Goal: Navigation & Orientation: Find specific page/section

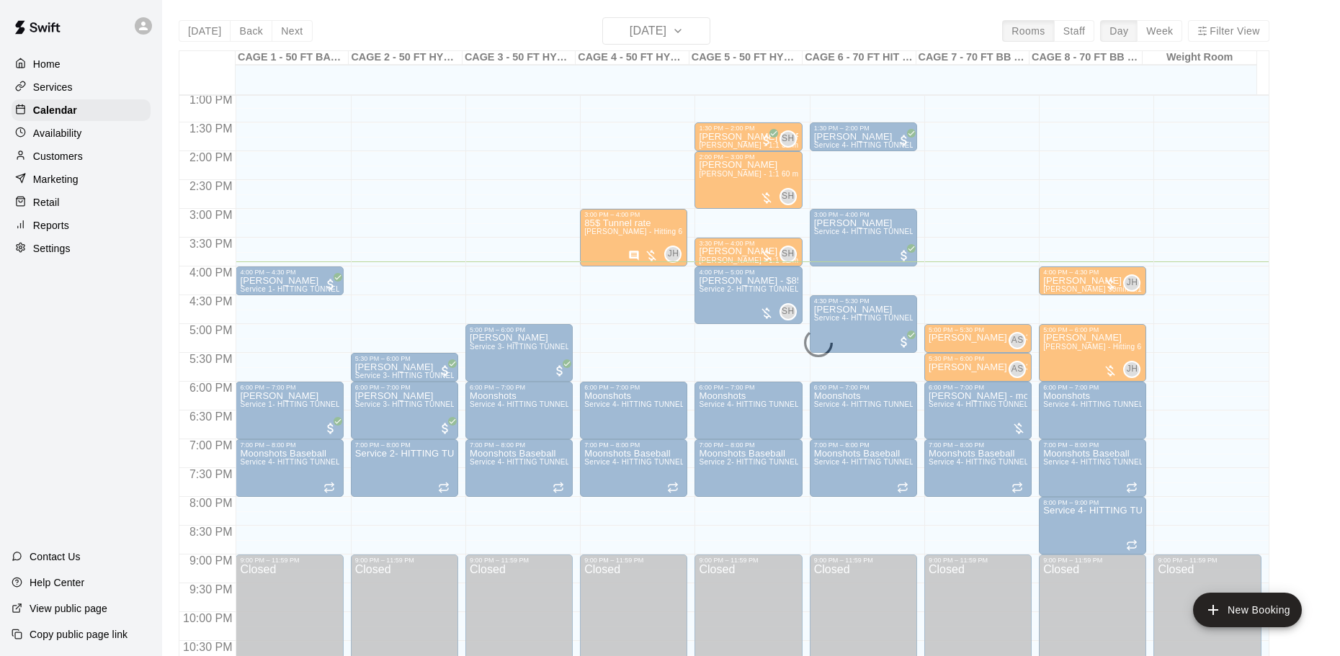
scroll to position [808, 0]
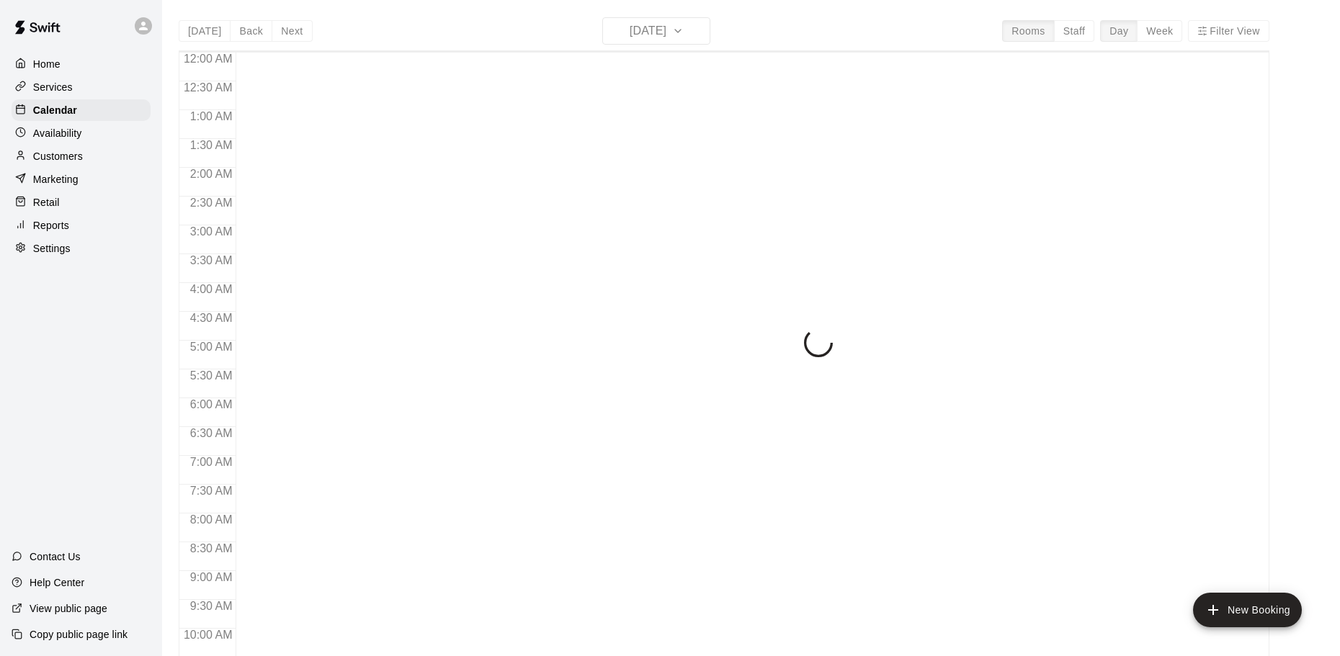
scroll to position [763, 0]
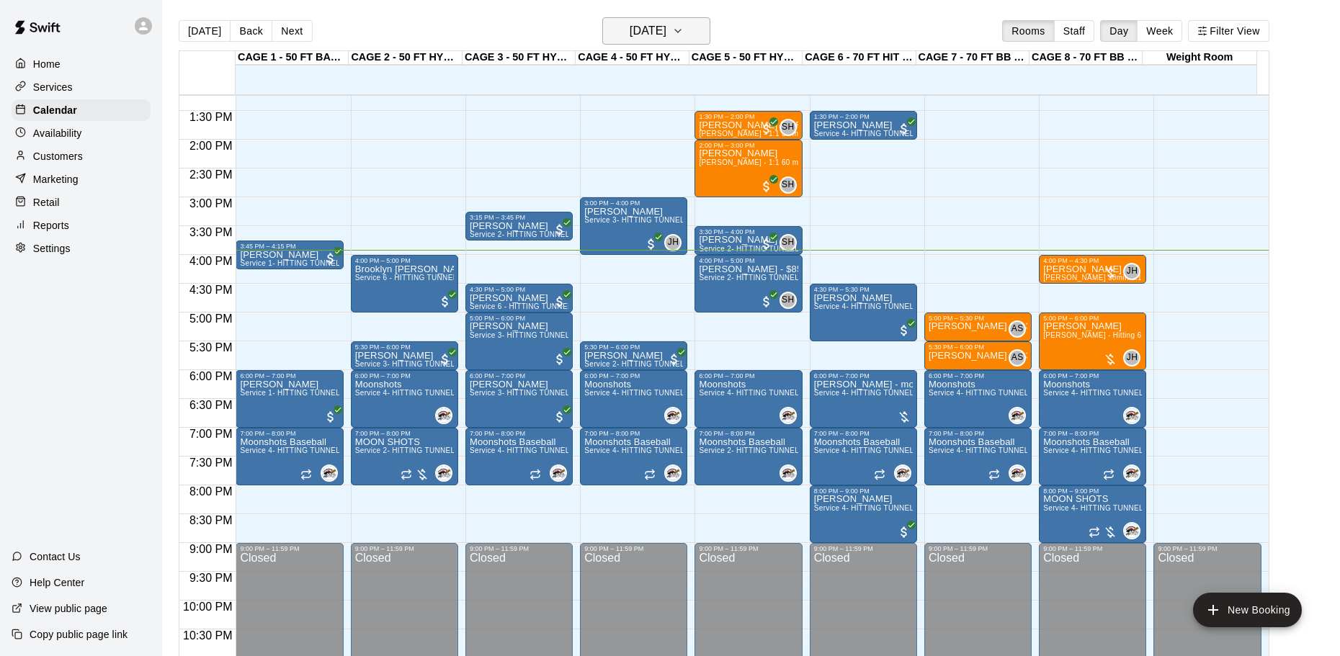
click at [695, 21] on button "[DATE]" at bounding box center [656, 30] width 108 height 27
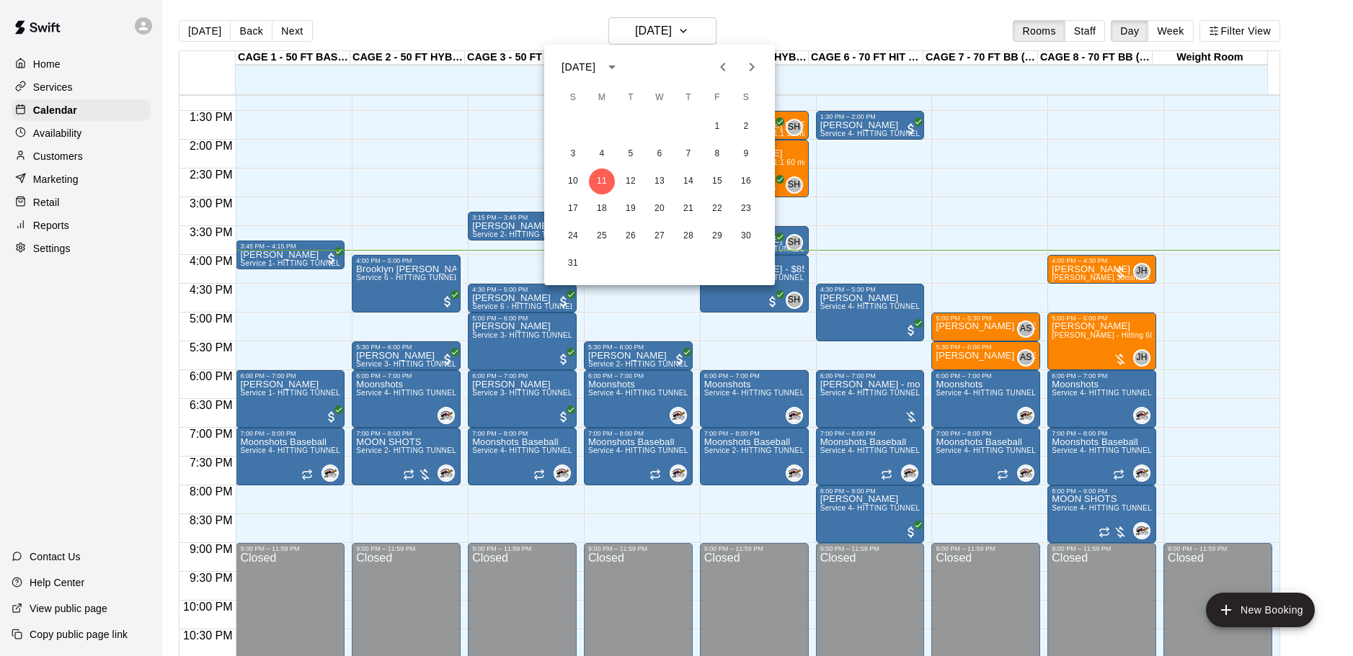
click at [815, 29] on div at bounding box center [676, 328] width 1353 height 656
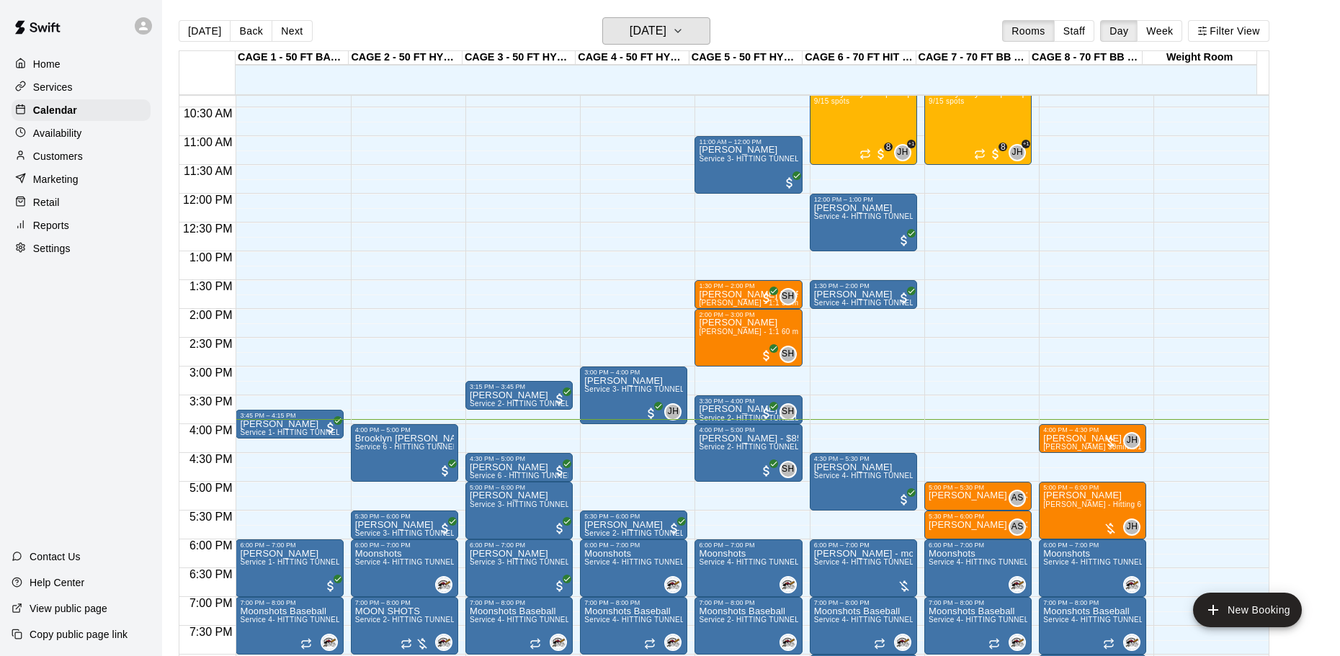
scroll to position [619, 0]
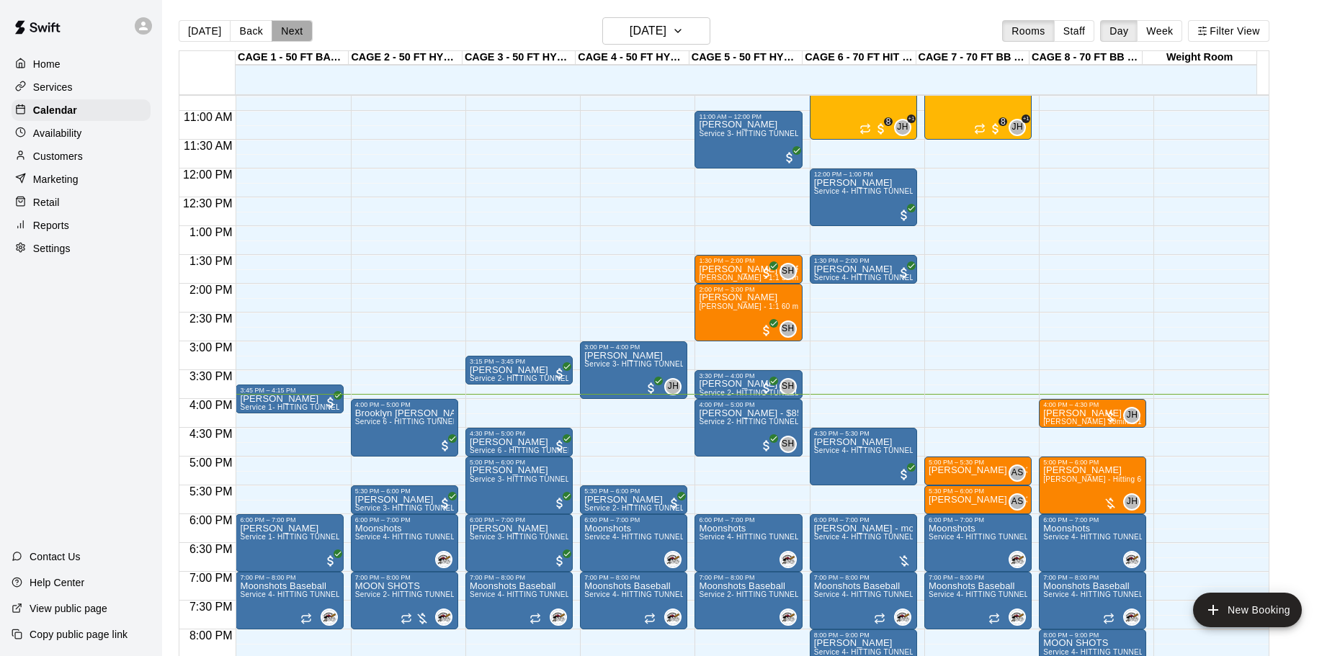
click at [297, 31] on button "Next" at bounding box center [292, 31] width 40 height 22
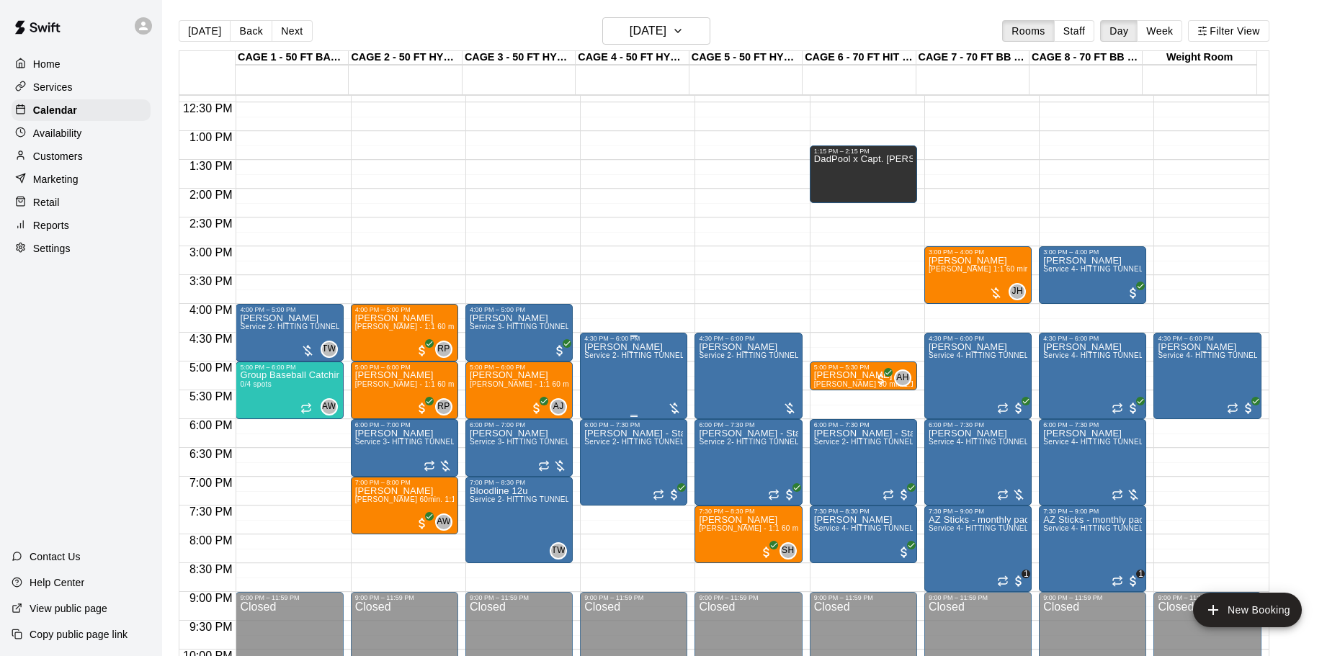
scroll to position [691, 0]
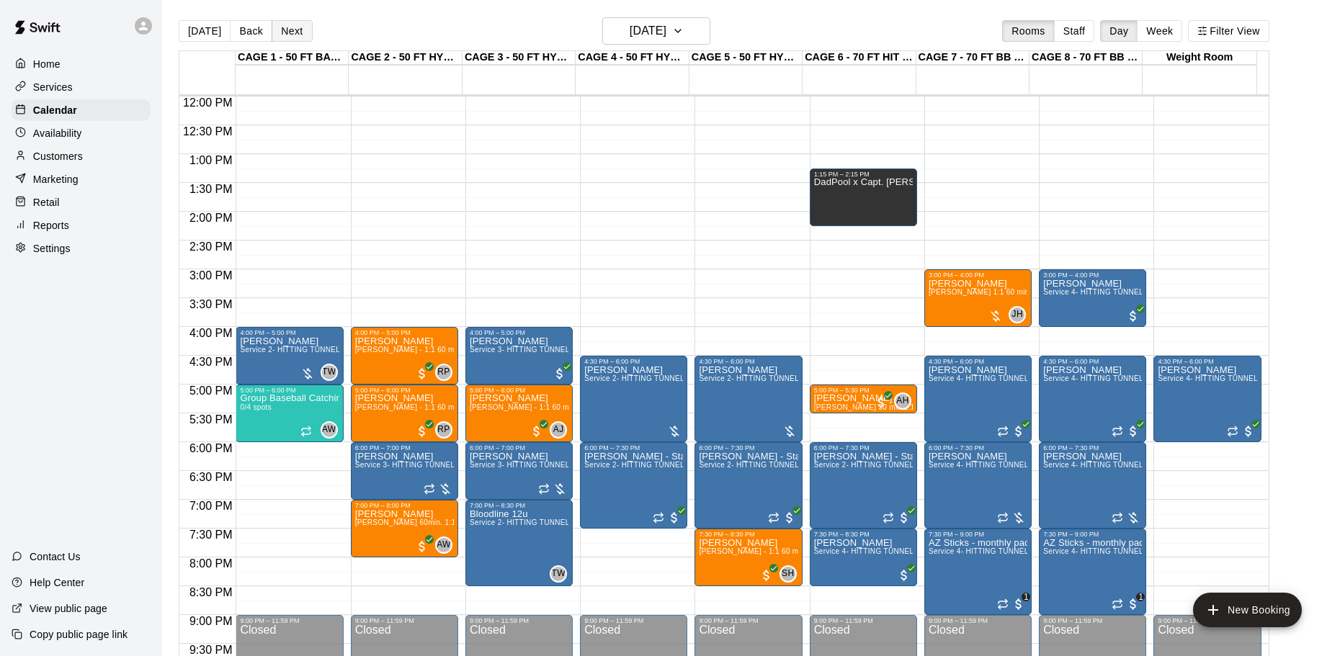
click at [289, 27] on button "Next" at bounding box center [292, 31] width 40 height 22
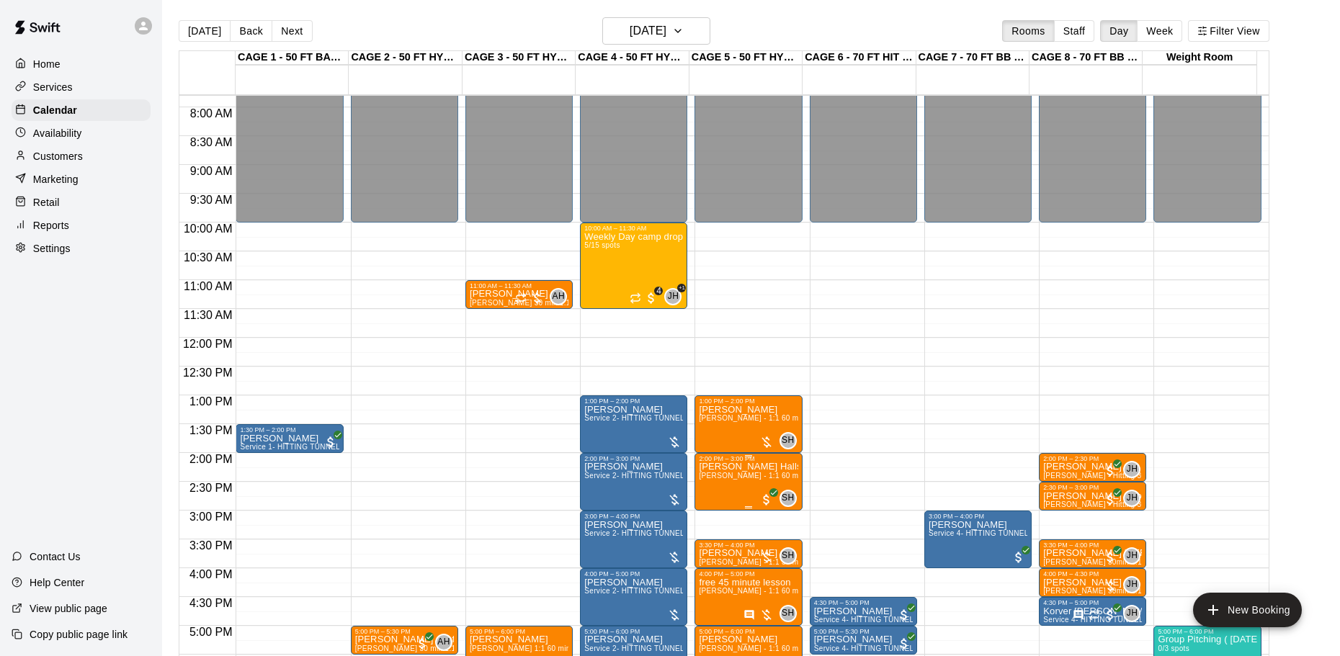
scroll to position [475, 0]
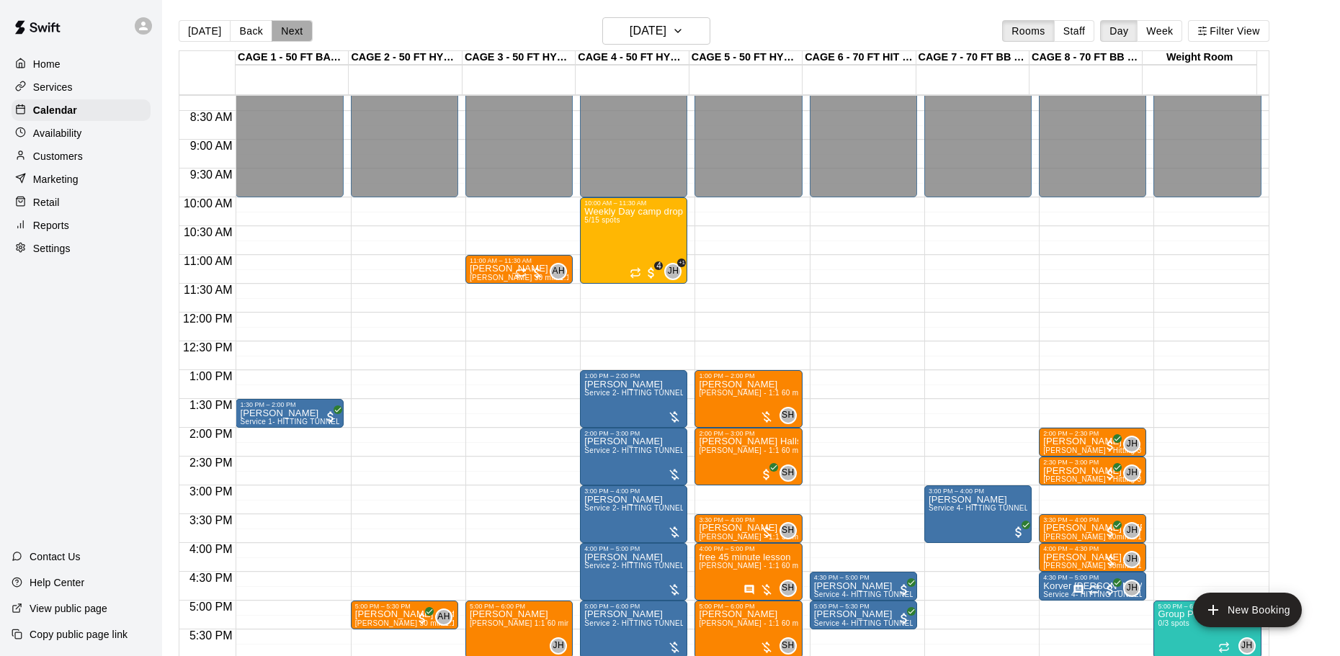
click at [275, 31] on button "Next" at bounding box center [292, 31] width 40 height 22
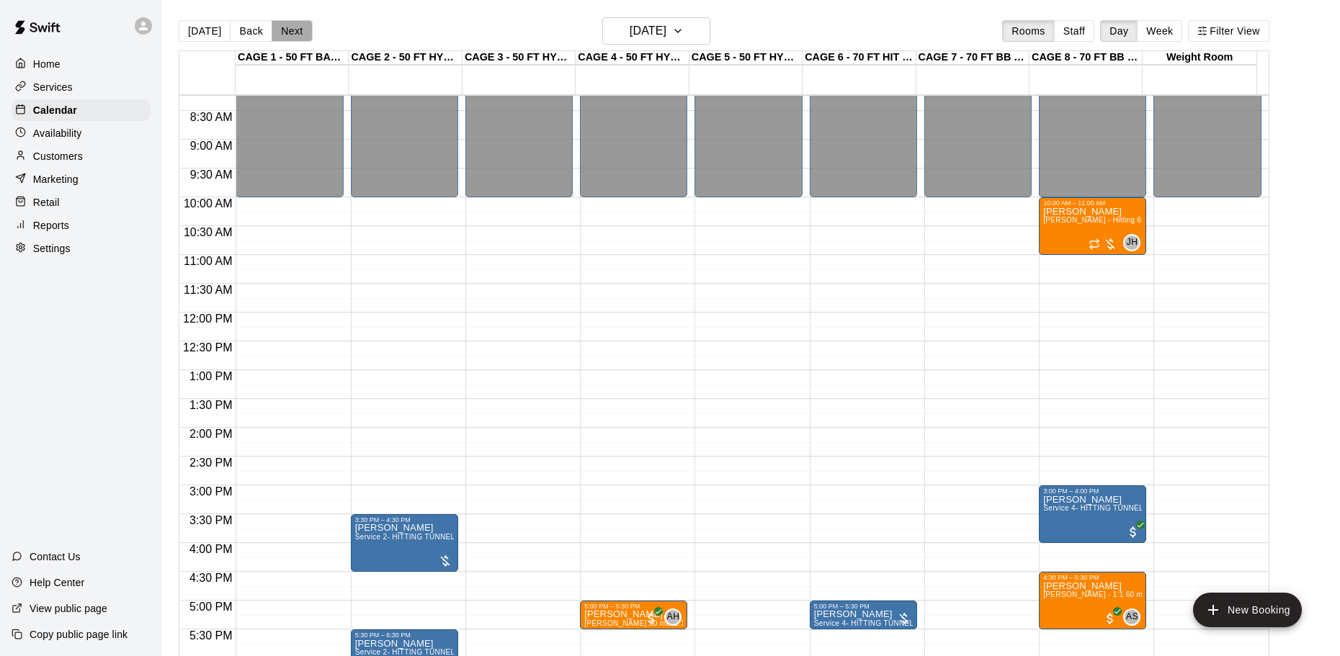
click at [288, 30] on button "Next" at bounding box center [292, 31] width 40 height 22
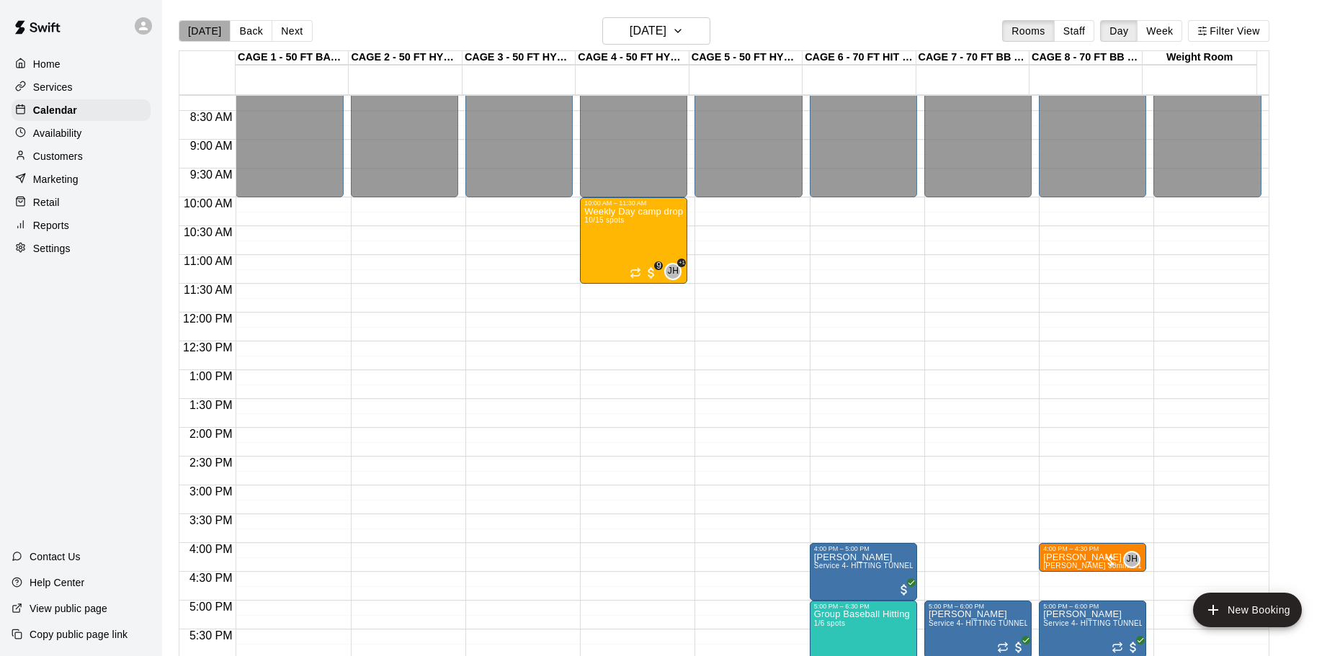
click at [210, 27] on button "[DATE]" at bounding box center [205, 31] width 52 height 22
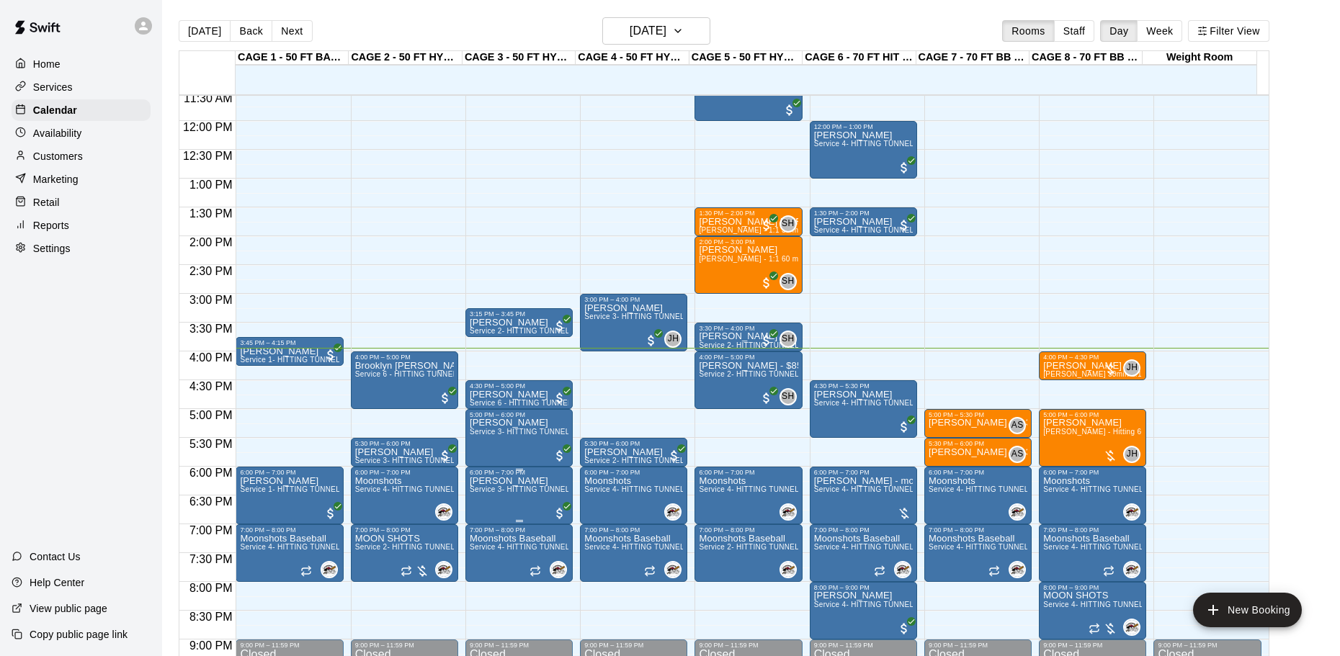
scroll to position [691, 0]
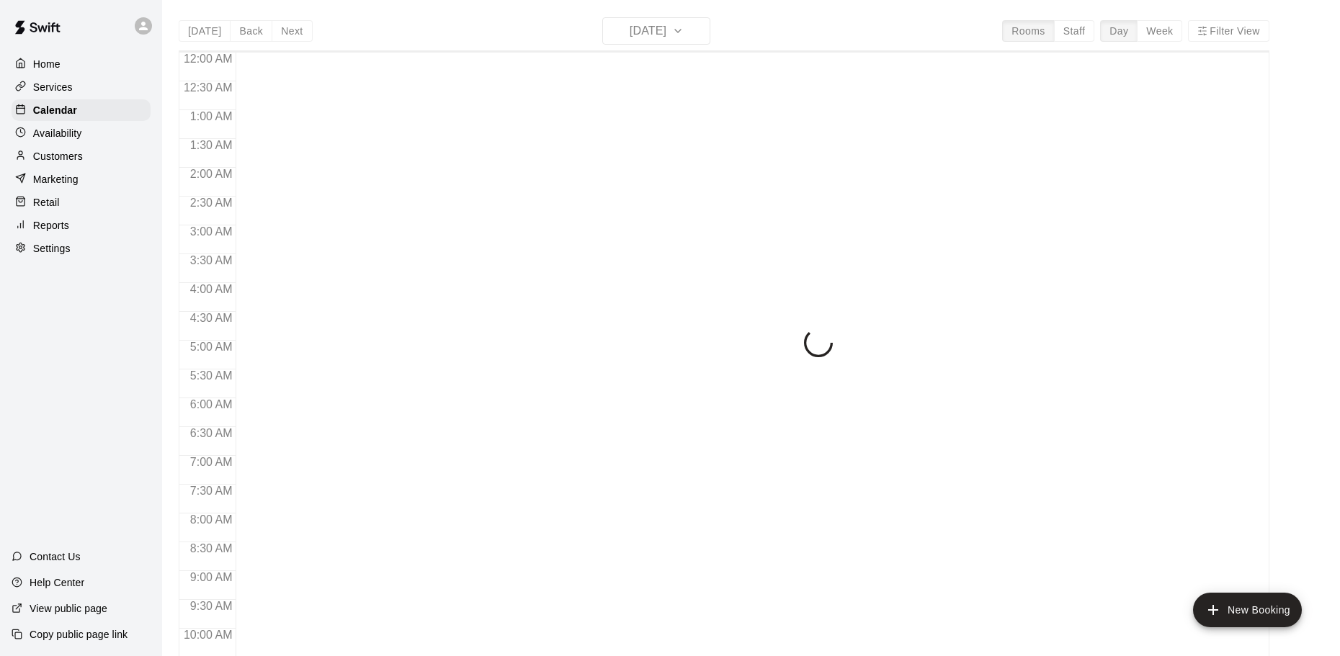
scroll to position [763, 0]
